Goal: Task Accomplishment & Management: Use online tool/utility

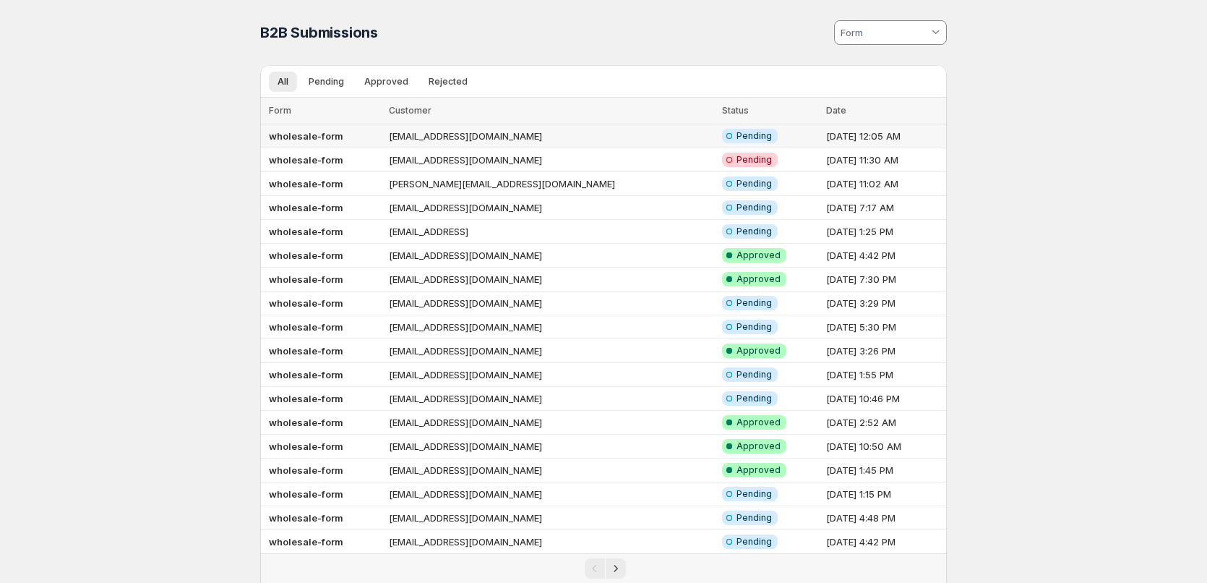
click at [303, 140] on b "wholesale-form" at bounding box center [306, 136] width 74 height 12
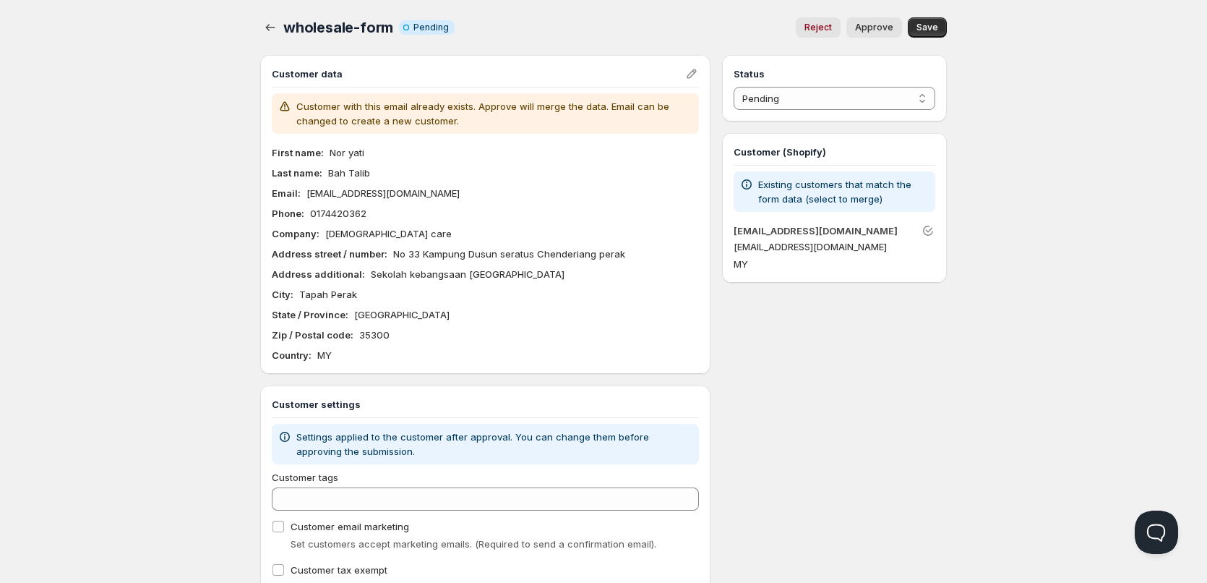
click at [362, 198] on p "[EMAIL_ADDRESS][DOMAIN_NAME]" at bounding box center [382, 193] width 153 height 14
copy p "[EMAIL_ADDRESS][DOMAIN_NAME]"
drag, startPoint x: 369, startPoint y: 155, endPoint x: 330, endPoint y: 160, distance: 39.3
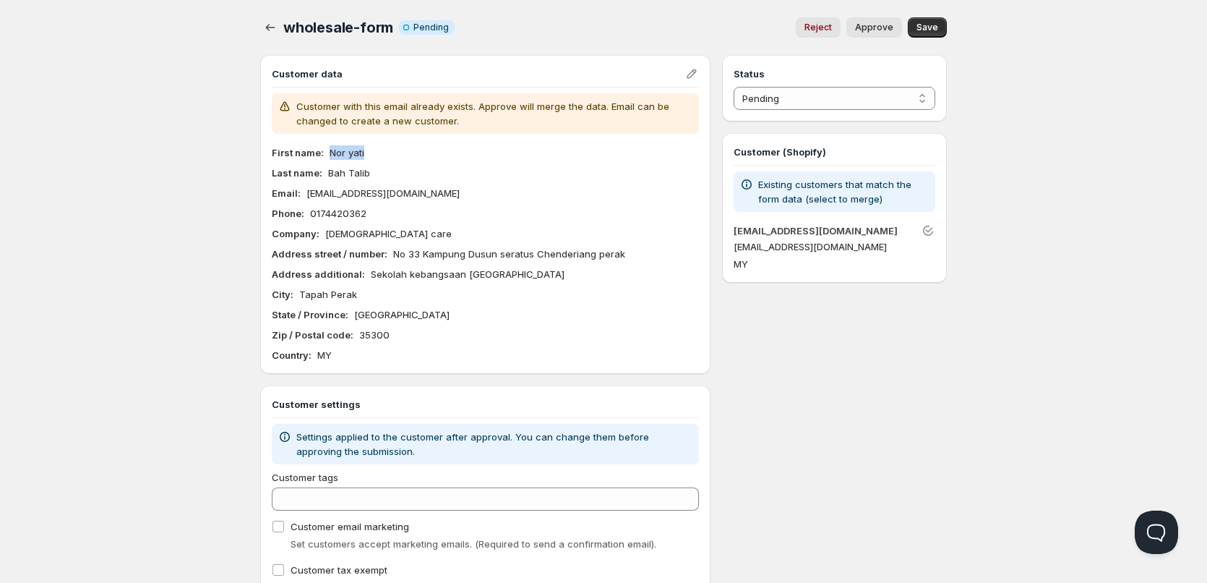
click at [330, 160] on div "First name : [PERSON_NAME] Last name : Bah Talib Email : [EMAIL_ADDRESS][DOMAIN…" at bounding box center [485, 253] width 427 height 217
copy p "Nor yati"
drag, startPoint x: 369, startPoint y: 173, endPoint x: 325, endPoint y: 172, distance: 44.1
click at [325, 172] on div "Last name : [PERSON_NAME]" at bounding box center [485, 173] width 427 height 14
copy p "Bah Talib"
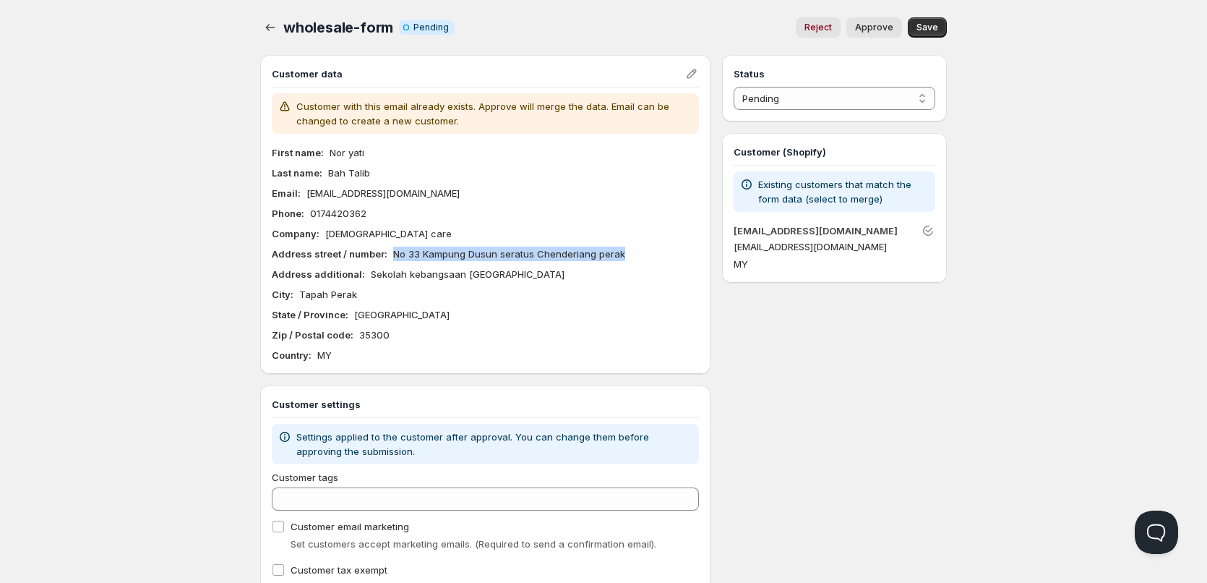
drag, startPoint x: 391, startPoint y: 251, endPoint x: 659, endPoint y: 246, distance: 267.5
click at [659, 246] on div "First name : [PERSON_NAME] Last name : Bah Talib Email : [EMAIL_ADDRESS][DOMAIN…" at bounding box center [485, 253] width 427 height 217
copy p "No 33 Kampung Dusun seratus Chenderiang perak"
click at [348, 213] on p "0174420362" at bounding box center [338, 213] width 56 height 14
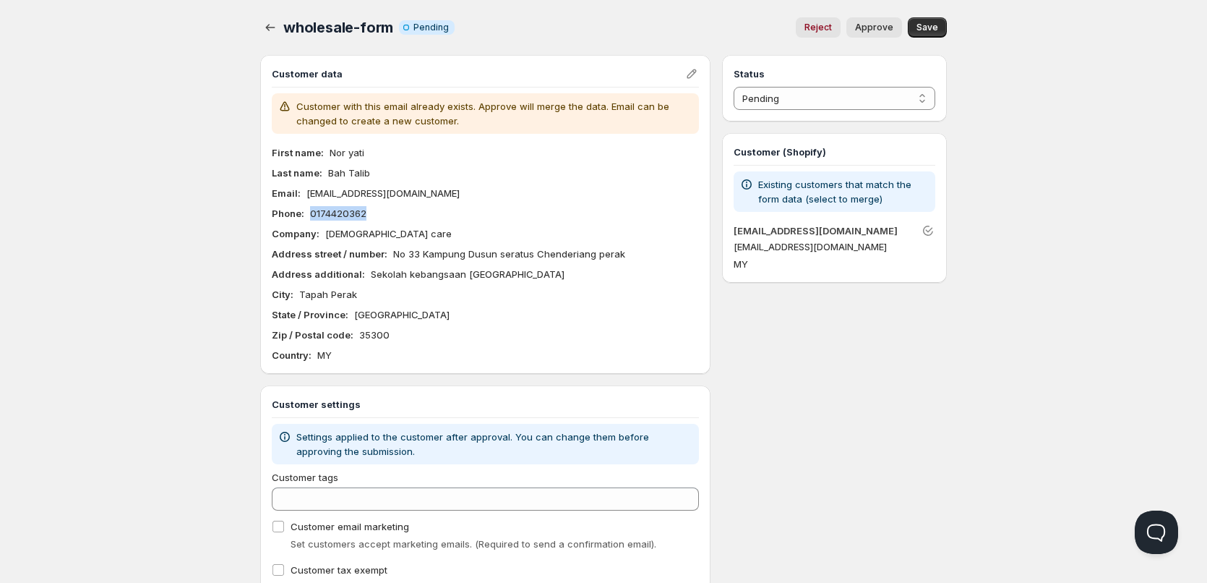
copy p "0174420362"
click at [353, 154] on p "Nor yati" at bounding box center [347, 152] width 35 height 14
drag, startPoint x: 378, startPoint y: 155, endPoint x: 323, endPoint y: 155, distance: 54.9
click at [323, 155] on div "First name : [PERSON_NAME]" at bounding box center [485, 152] width 427 height 14
copy div "Nor yati"
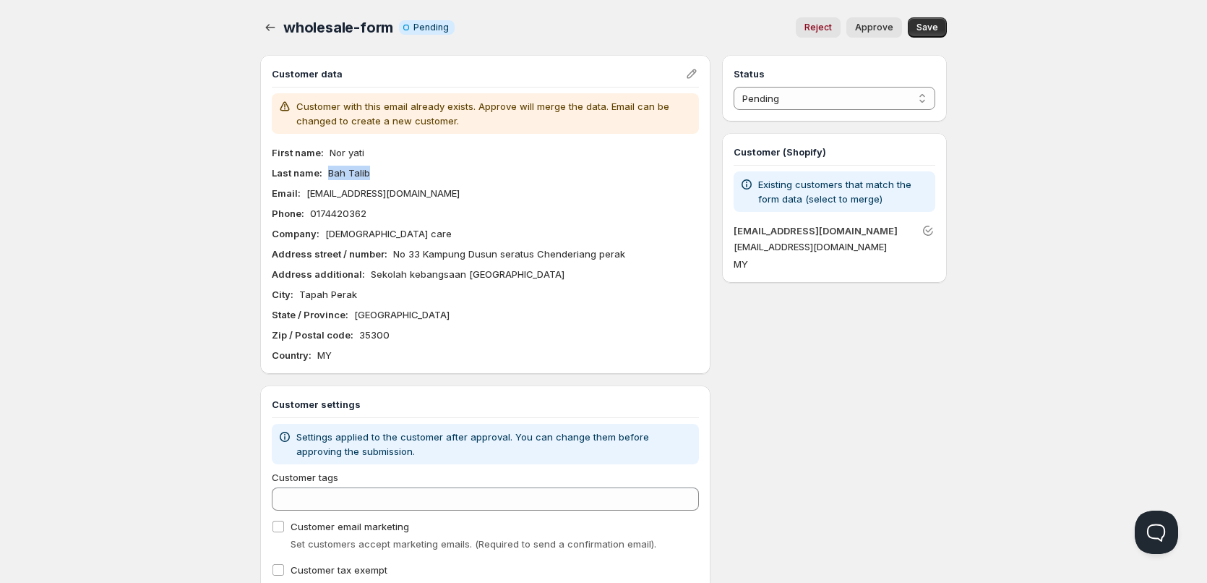
drag, startPoint x: 374, startPoint y: 173, endPoint x: 329, endPoint y: 176, distance: 44.9
click at [329, 176] on div "Last name : [PERSON_NAME]" at bounding box center [485, 173] width 427 height 14
copy p "Bah Talib"
click at [364, 233] on p "[DEMOGRAPHIC_DATA] care" at bounding box center [388, 233] width 126 height 14
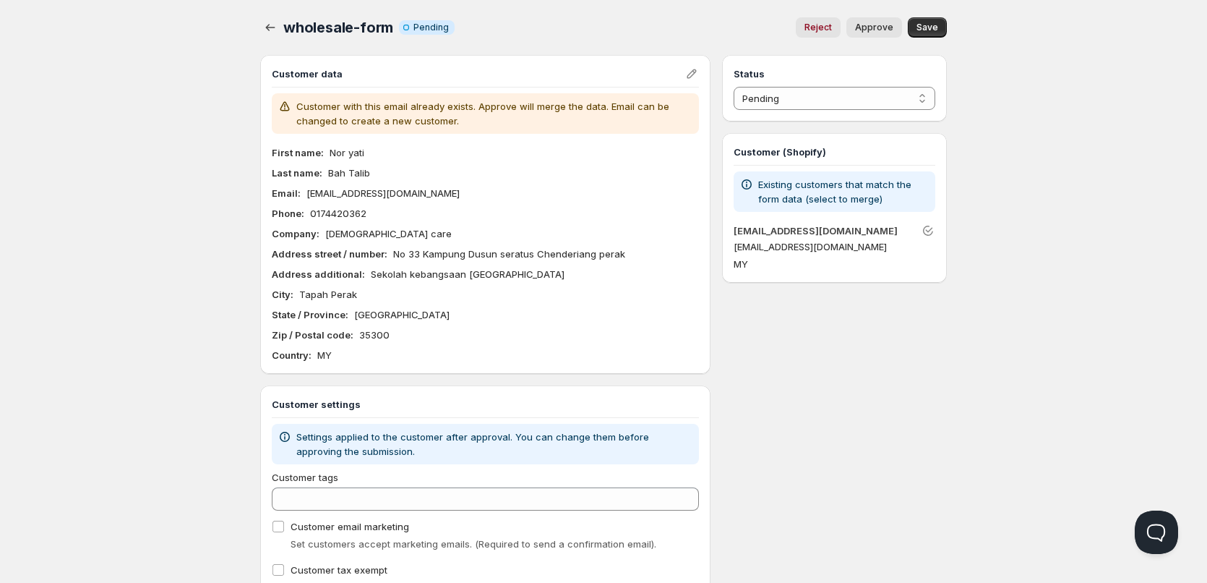
click at [408, 241] on div "First name : [PERSON_NAME] Last name : Bah Talib Email : [EMAIL_ADDRESS][DOMAIN…" at bounding box center [485, 253] width 427 height 217
drag, startPoint x: 366, startPoint y: 210, endPoint x: 310, endPoint y: 215, distance: 55.8
click at [310, 215] on div "Phone : [PHONE_NUMBER]" at bounding box center [485, 213] width 427 height 14
copy p "0174420362"
drag, startPoint x: 392, startPoint y: 255, endPoint x: 627, endPoint y: 248, distance: 235.0
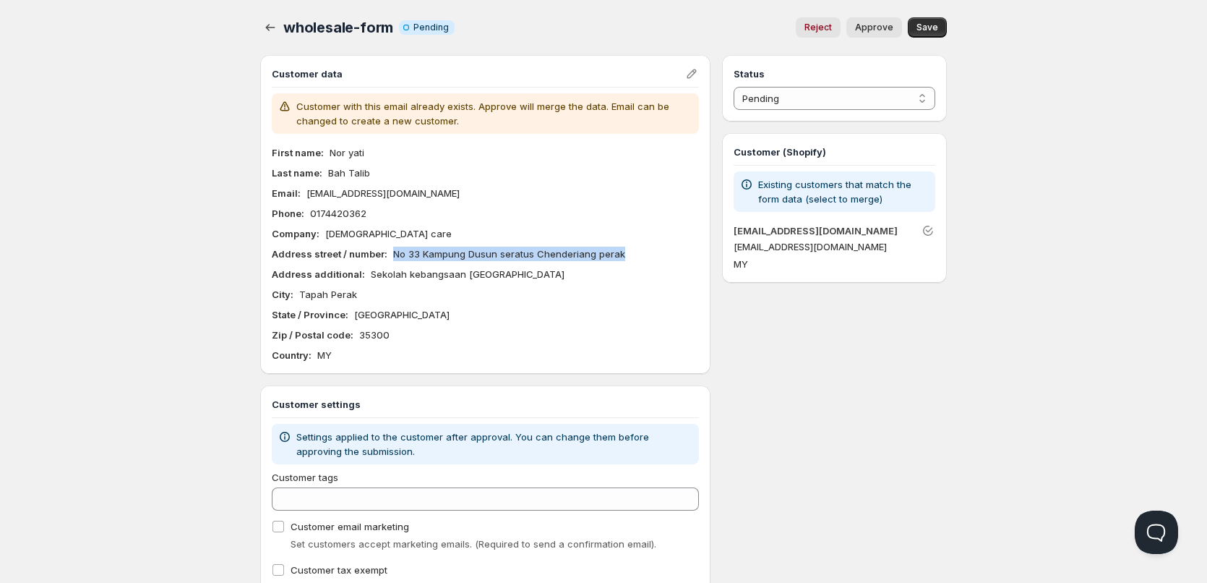
click at [627, 248] on div "Address street / number : No 33 [GEOGRAPHIC_DATA]" at bounding box center [485, 253] width 427 height 14
copy p "No 33 Kampung Dusun seratus Chenderiang perak"
drag, startPoint x: 367, startPoint y: 272, endPoint x: 594, endPoint y: 281, distance: 227.2
click at [594, 281] on div "First name : [PERSON_NAME] Last name : Bah Talib Email : [EMAIL_ADDRESS][DOMAIN…" at bounding box center [485, 253] width 427 height 217
copy p "Sekolah kebangsaan [GEOGRAPHIC_DATA]"
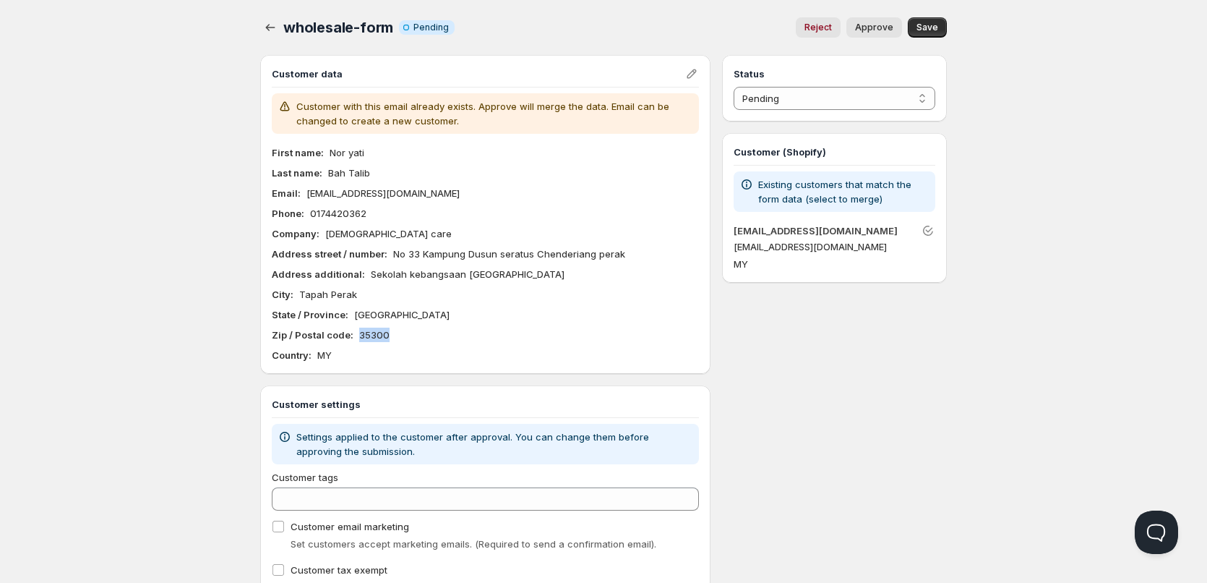
drag, startPoint x: 391, startPoint y: 338, endPoint x: 359, endPoint y: 333, distance: 32.9
click at [359, 333] on div "Zip / Postal code : 35300" at bounding box center [485, 334] width 427 height 14
drag, startPoint x: 348, startPoint y: 299, endPoint x: 300, endPoint y: 302, distance: 48.6
click at [300, 302] on div "First name : [PERSON_NAME] Last name : Bah Talib Email : [EMAIL_ADDRESS][DOMAIN…" at bounding box center [485, 253] width 427 height 217
